Goal: Check status

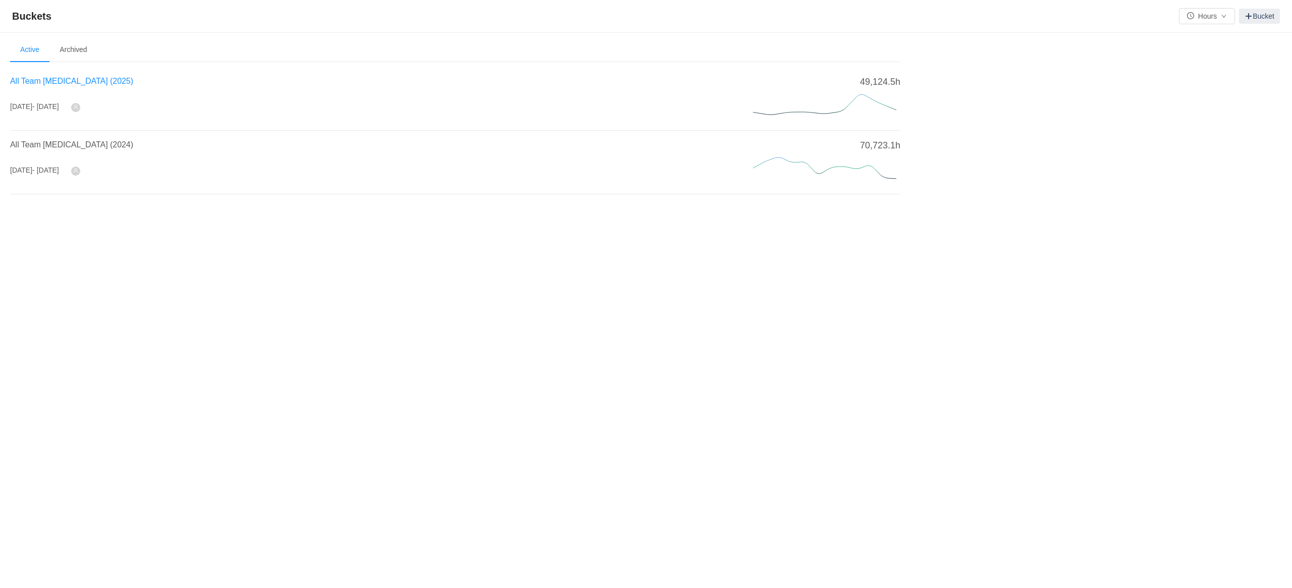
click at [35, 79] on span "All Team [MEDICAL_DATA] (2025)" at bounding box center [71, 81] width 123 height 9
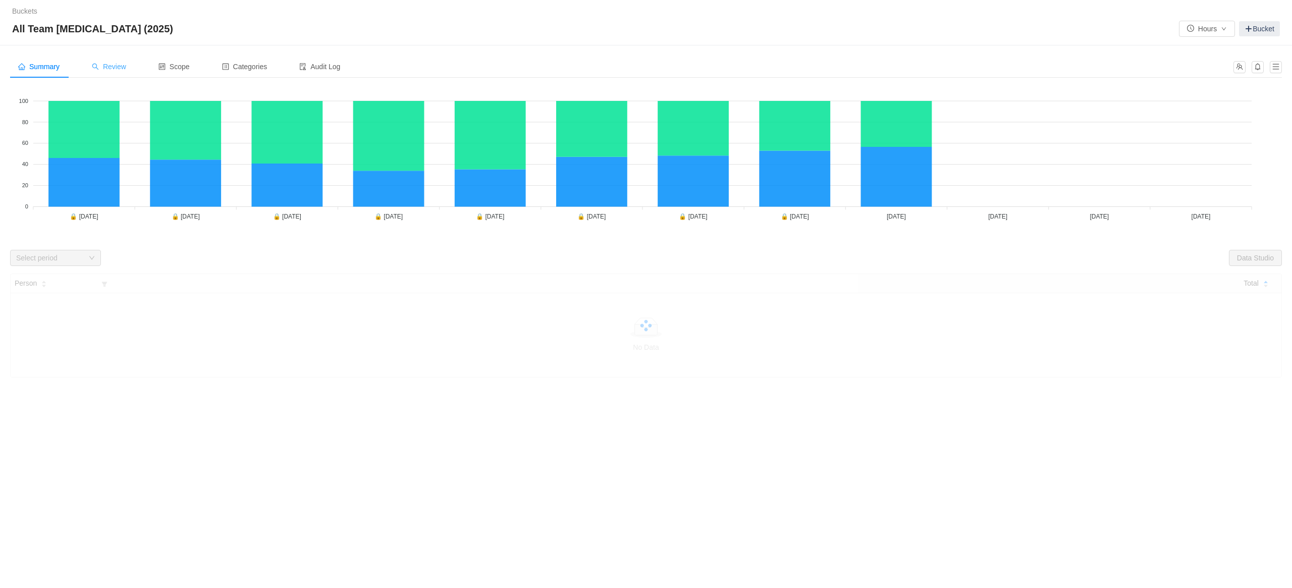
click at [100, 72] on div "Review" at bounding box center [109, 67] width 50 height 23
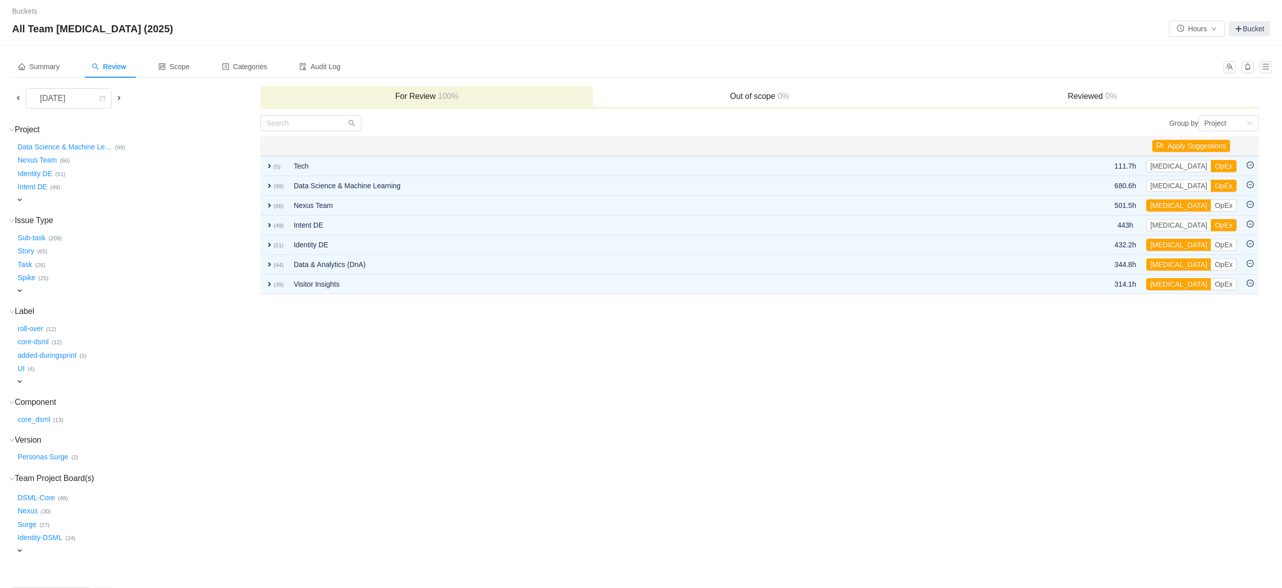
click at [17, 99] on span at bounding box center [18, 98] width 8 height 8
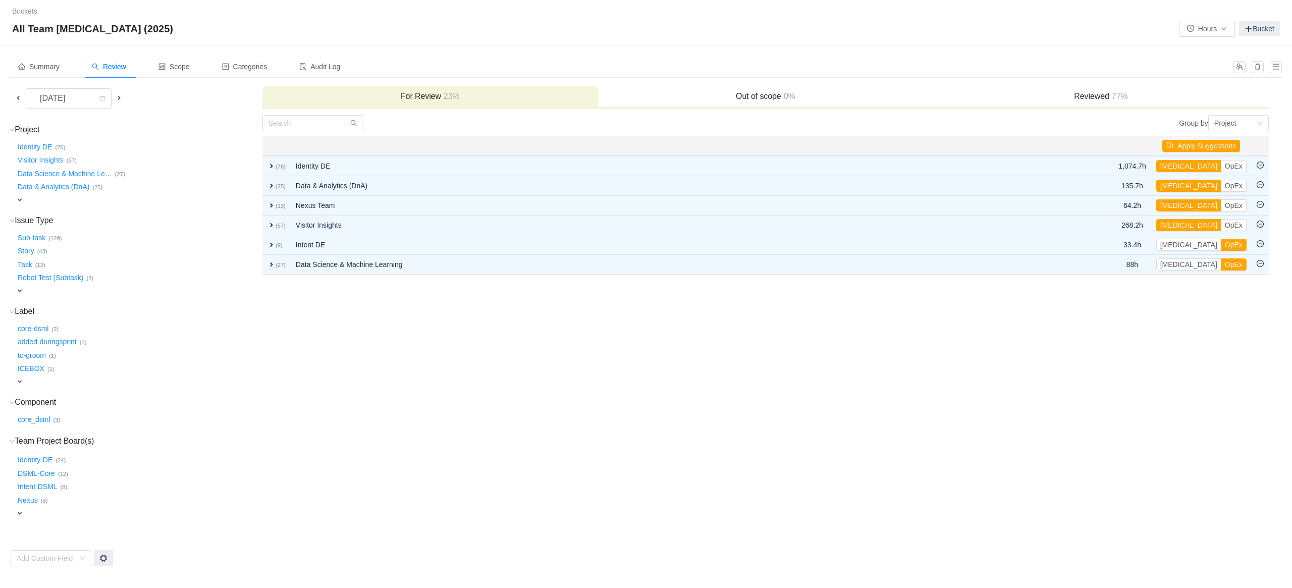
click at [553, 481] on td "Group by Project You will see tickets here after they were marked as out of sco…" at bounding box center [766, 341] width 1008 height 452
click at [20, 99] on span at bounding box center [18, 98] width 8 height 8
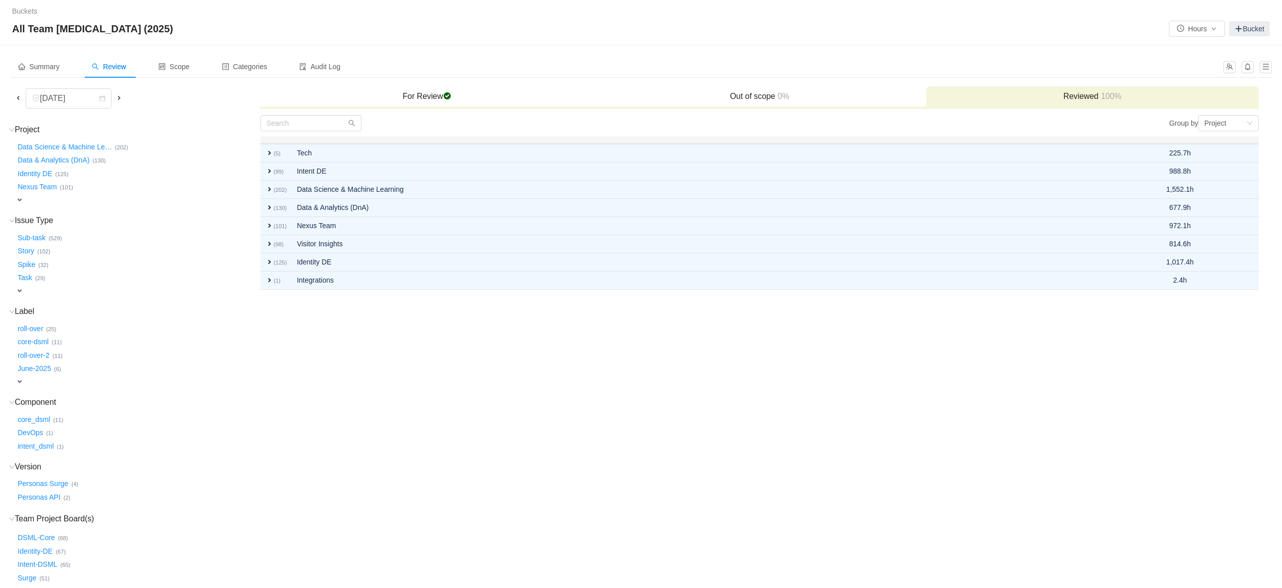
click at [490, 530] on td "Group by Project You will see tickets here after they were marked as out of sco…" at bounding box center [759, 380] width 999 height 530
click at [126, 98] on div "[DATE]" at bounding box center [135, 98] width 249 height 20
click at [122, 99] on span at bounding box center [119, 98] width 8 height 8
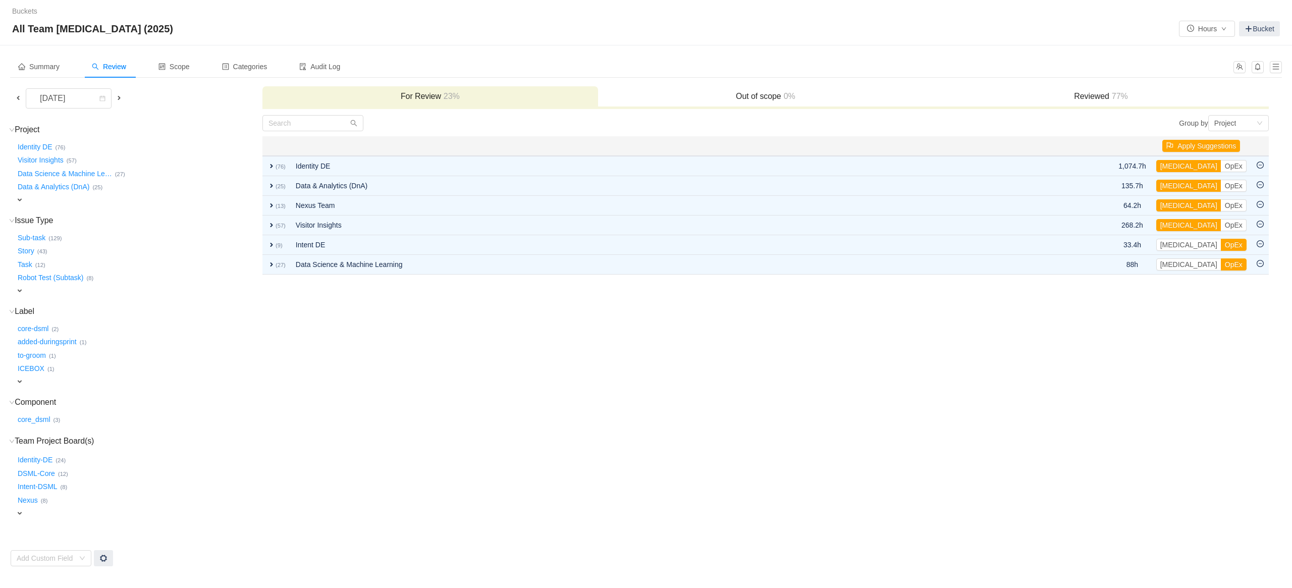
click at [228, 418] on div "core_dsml … (3)" at bounding box center [139, 418] width 246 height 14
click at [322, 421] on td "Group by Project You will see tickets here after they were marked as out of sco…" at bounding box center [766, 341] width 1008 height 452
click at [669, 480] on td "Group by Project You will see tickets here after they were marked as out of sco…" at bounding box center [766, 341] width 1008 height 452
click at [669, 481] on td "Group by Project You will see tickets here after they were marked as out of sco…" at bounding box center [766, 341] width 1008 height 452
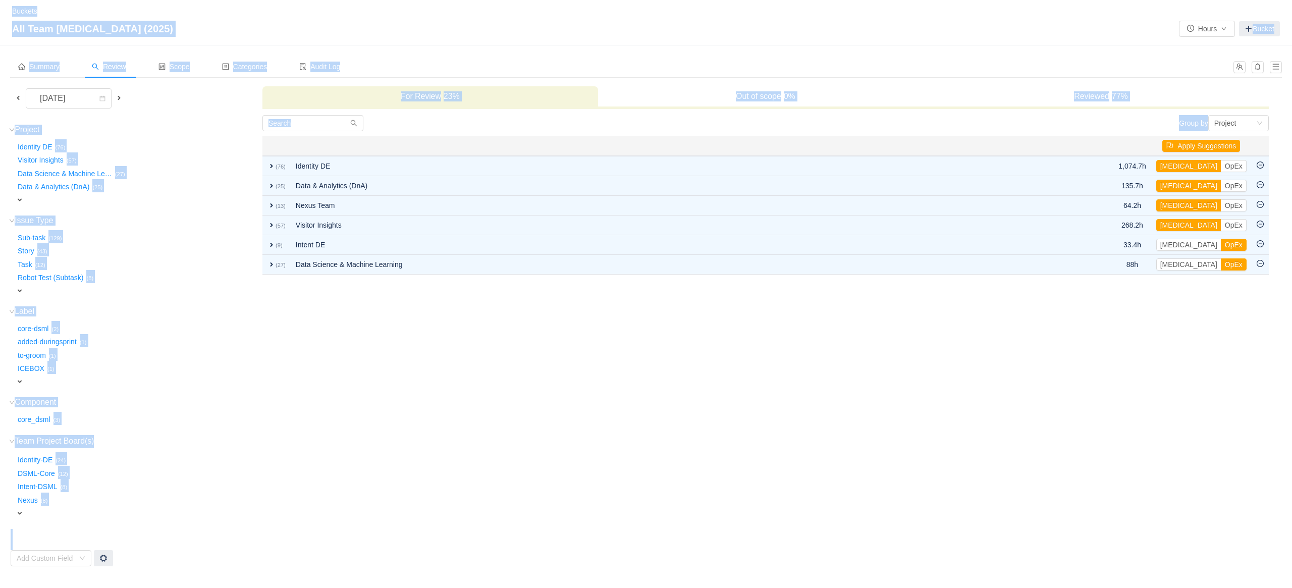
click at [669, 481] on td "Group by Project You will see tickets here after they were marked as out of sco…" at bounding box center [766, 341] width 1008 height 452
